Goal: Information Seeking & Learning: Learn about a topic

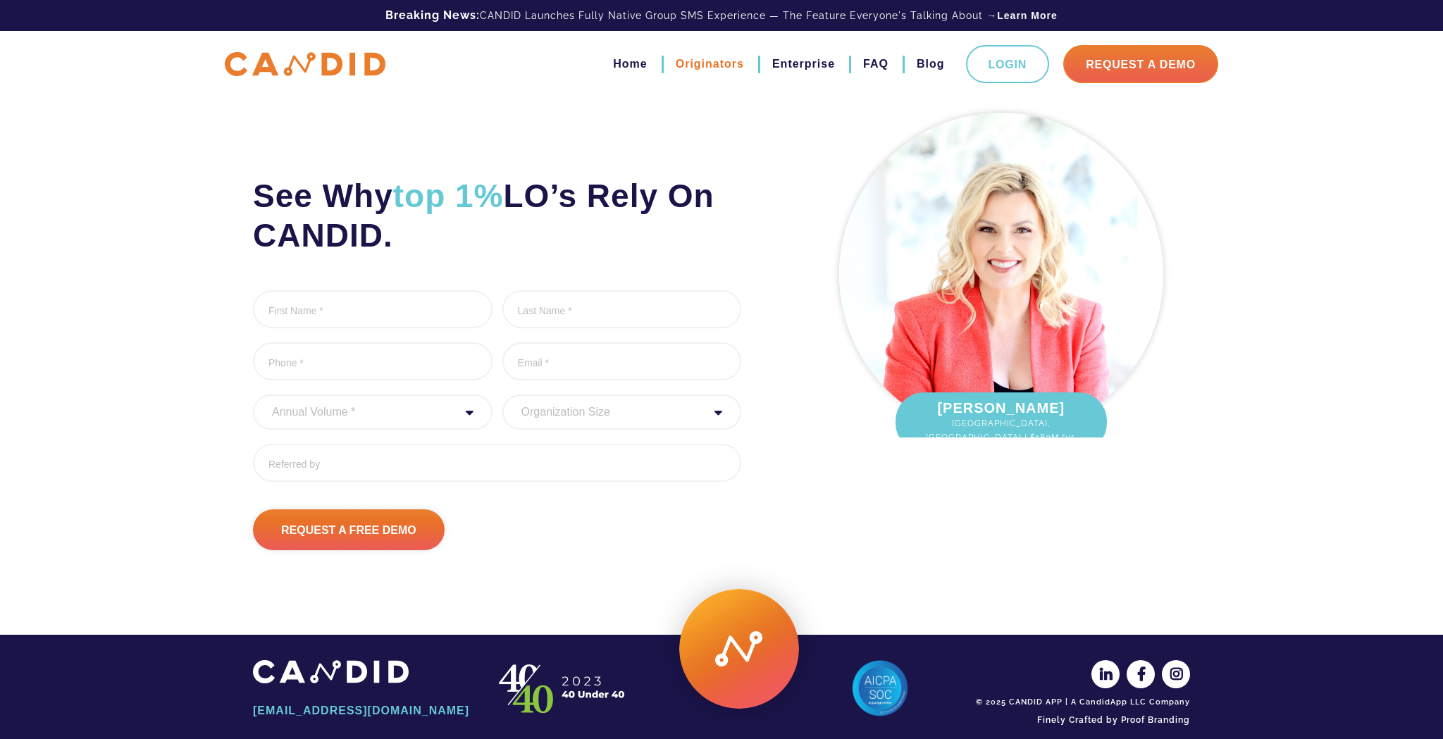
click at [708, 67] on link "Originators" at bounding box center [710, 64] width 68 height 24
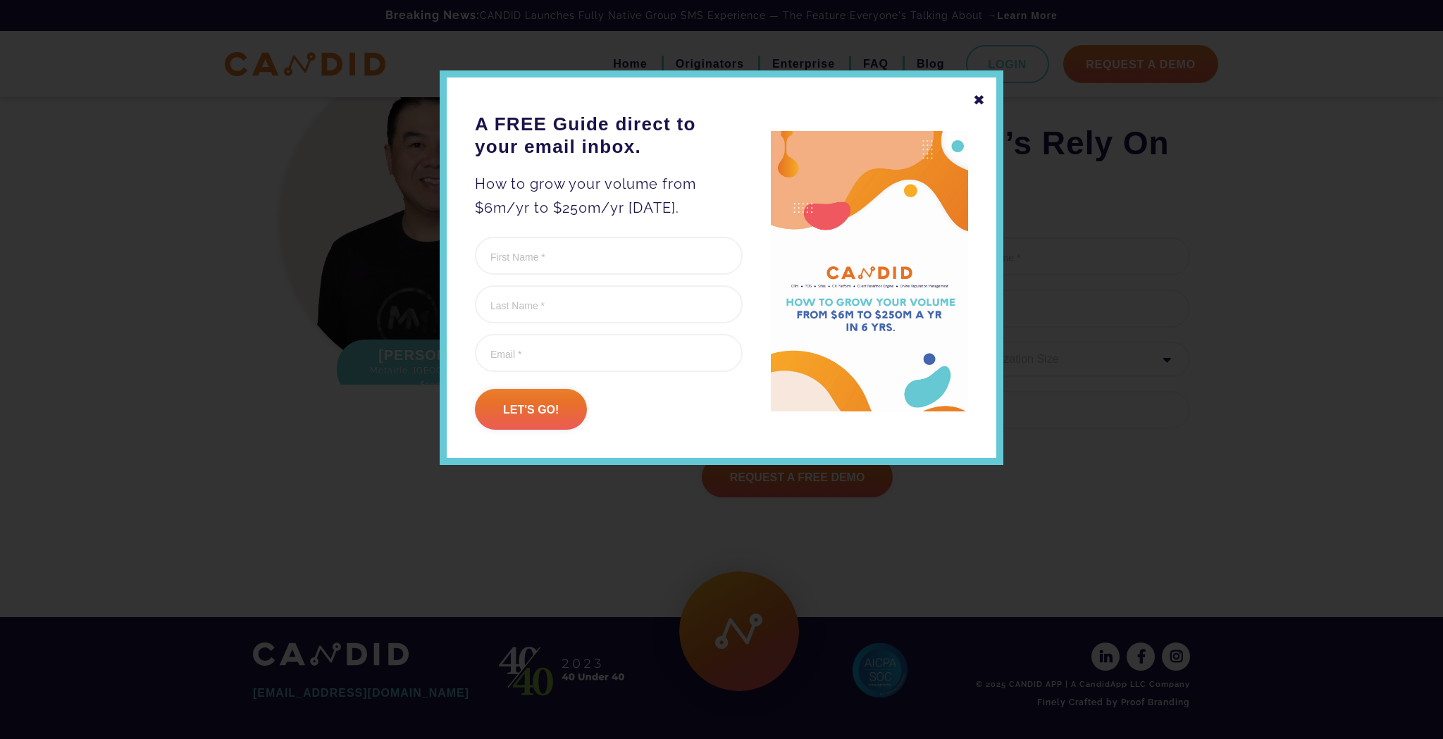
scroll to position [4582, 0]
click at [974, 101] on div "✖" at bounding box center [979, 100] width 13 height 24
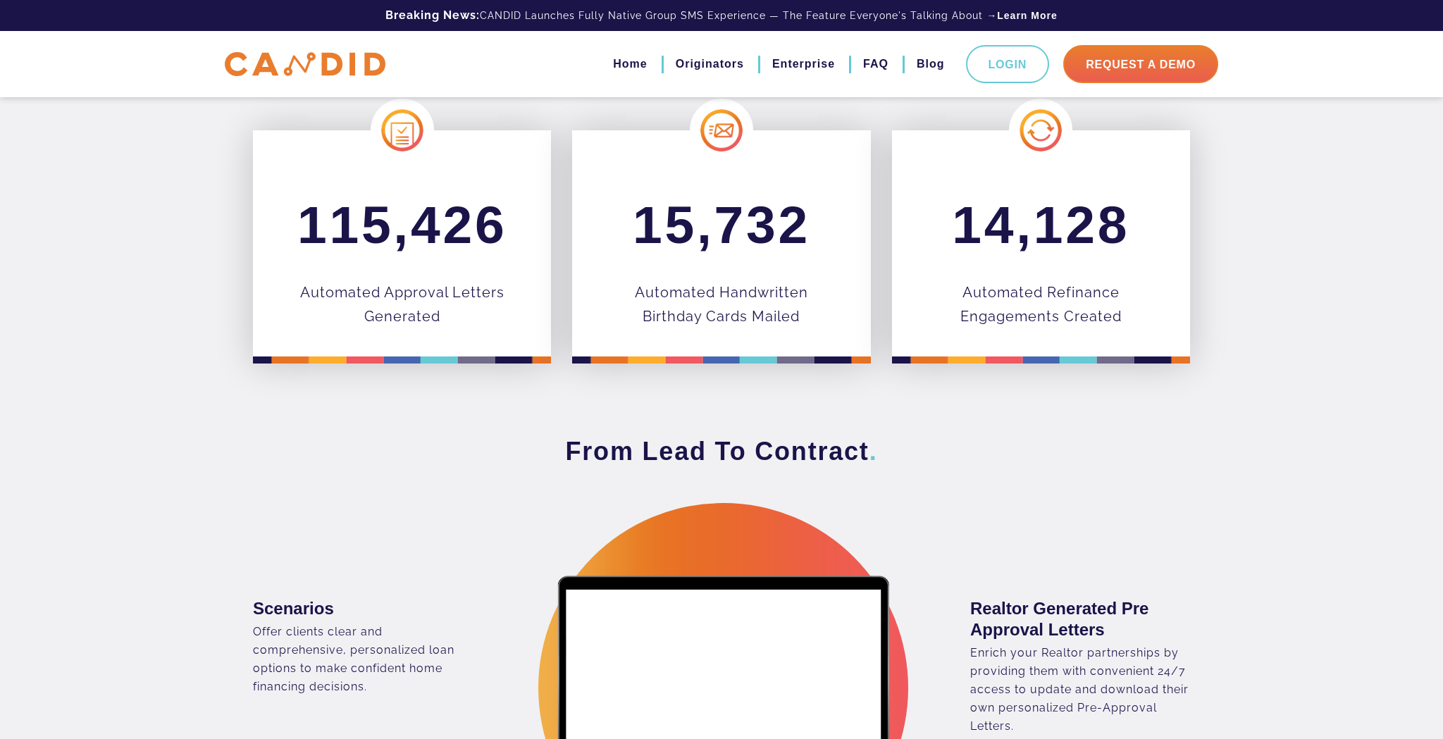
scroll to position [0, 0]
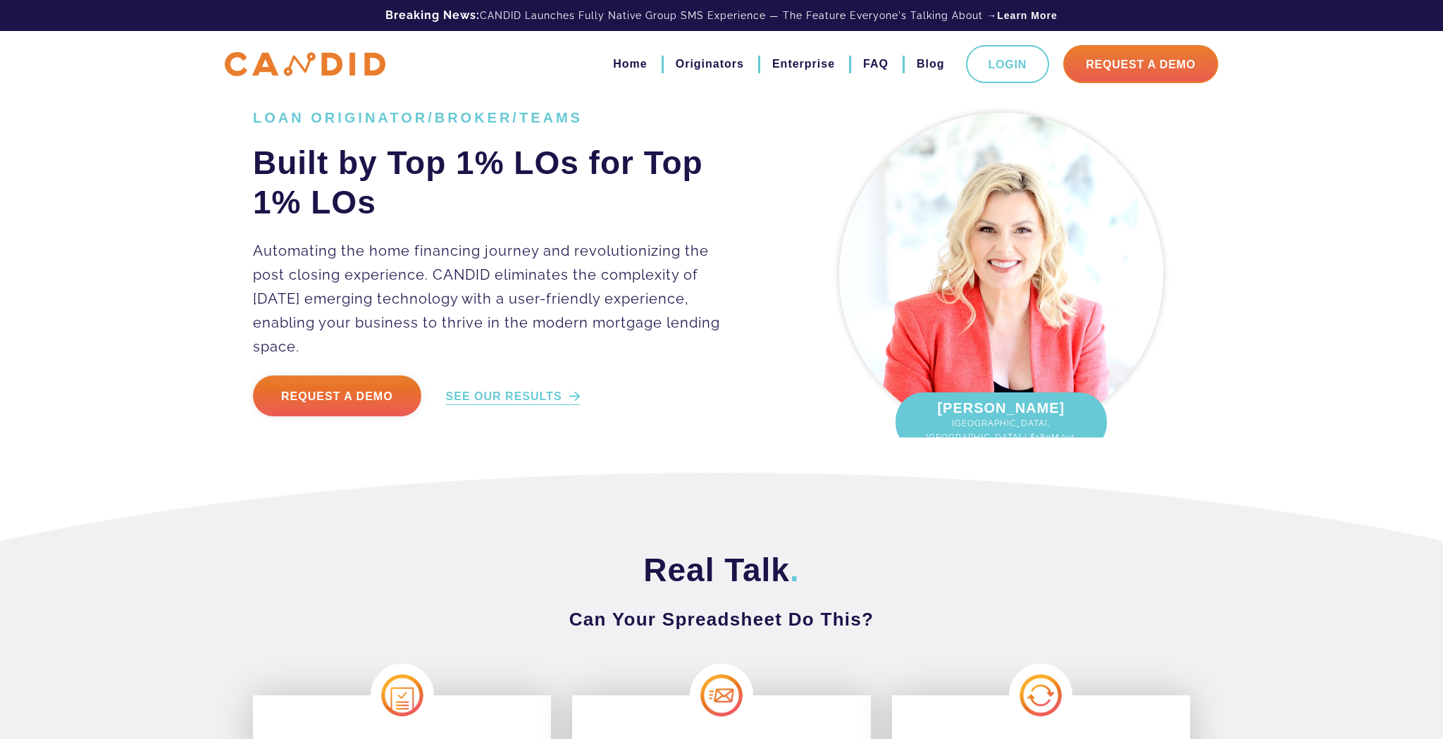
click at [500, 389] on link "SEE OUR RESULTS" at bounding box center [513, 397] width 134 height 16
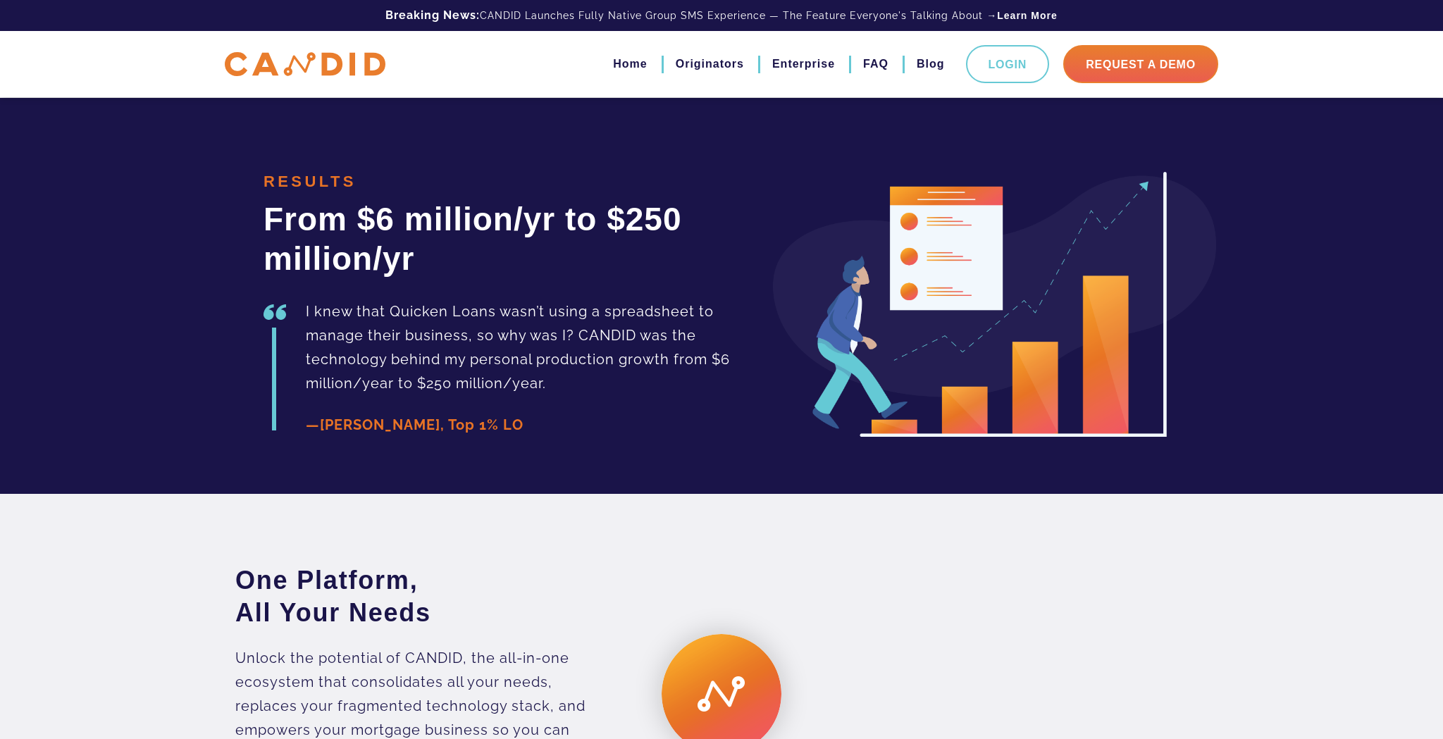
scroll to position [3159, 0]
click at [870, 57] on link "FAQ" at bounding box center [875, 64] width 25 height 24
